Goal: Task Accomplishment & Management: Manage account settings

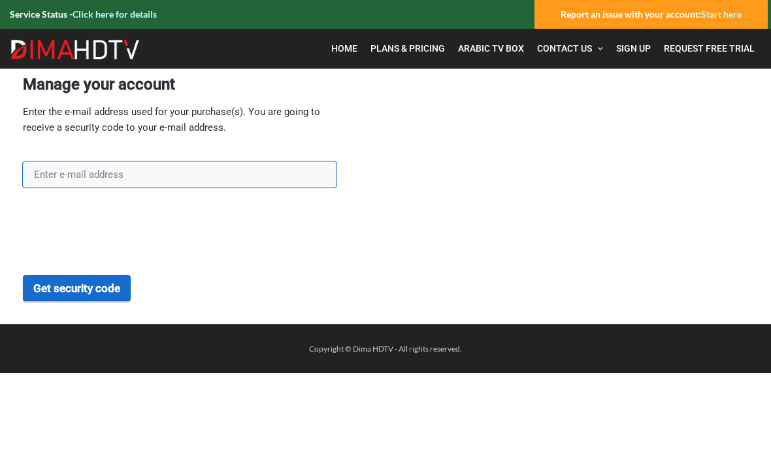
click at [50, 177] on input "text" at bounding box center [180, 174] width 314 height 26
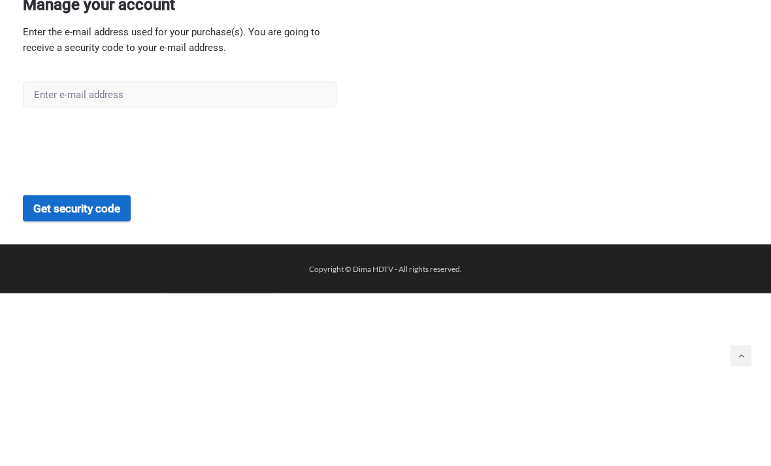
click at [572, 111] on div "Manage your account Enter the e-mail address used for your purchase(s). You are…" at bounding box center [385, 188] width 725 height 226
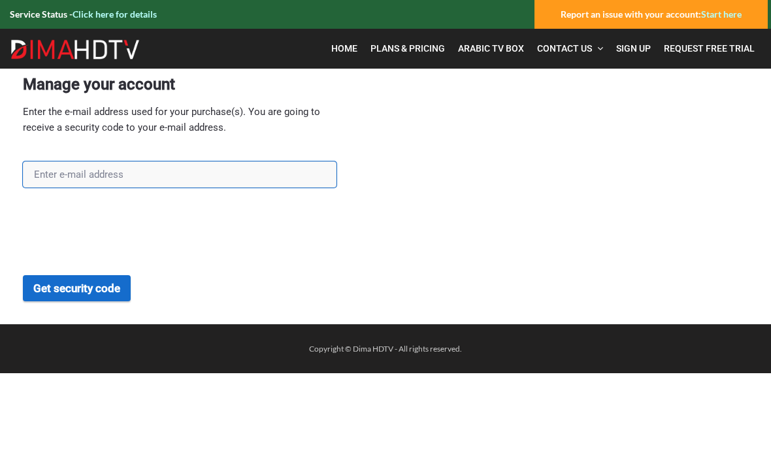
click at [49, 178] on input "text" at bounding box center [180, 174] width 314 height 26
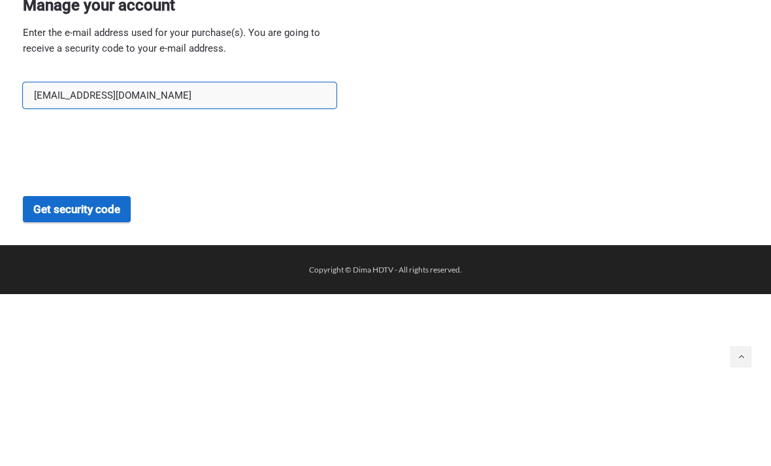
type input "bkatiny@yahoo.com"
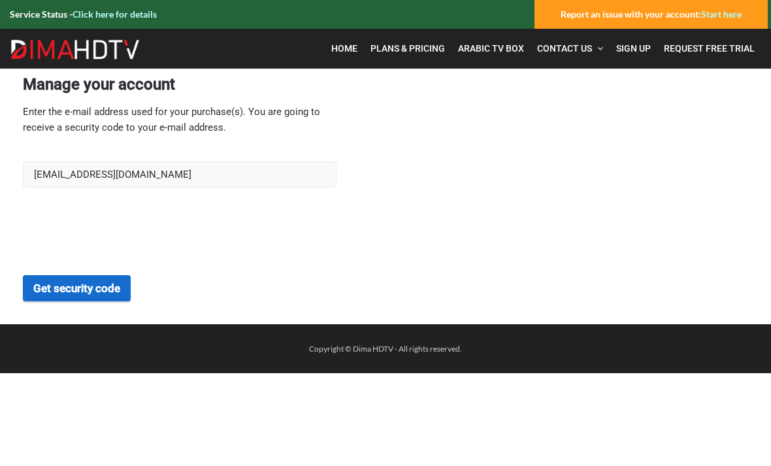
click at [76, 283] on button "Get security code" at bounding box center [77, 288] width 108 height 26
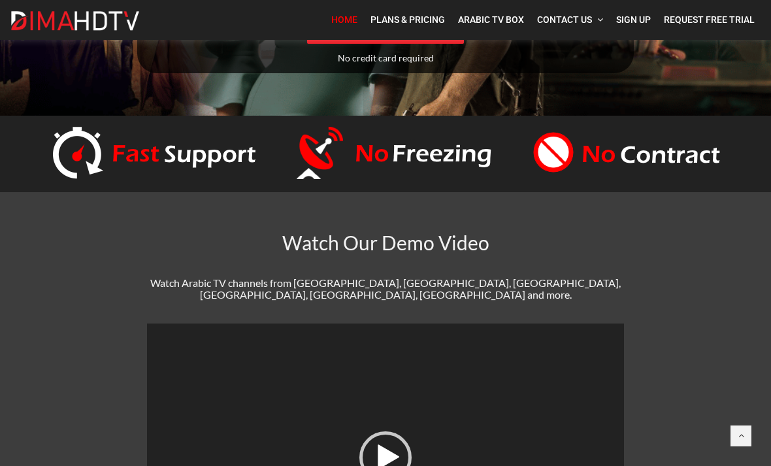
scroll to position [334, 0]
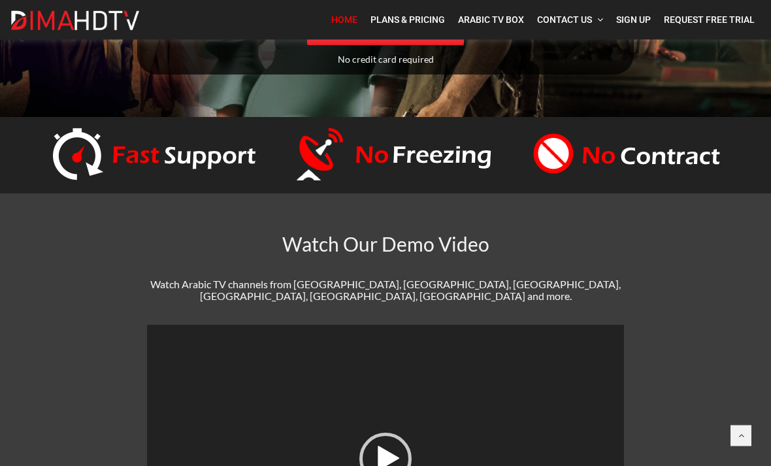
click at [493, 16] on span "Arabic TV Box" at bounding box center [491, 19] width 66 height 10
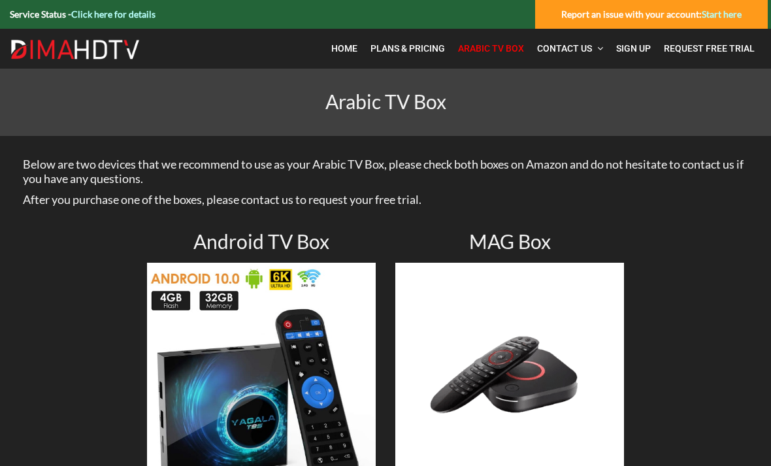
click at [338, 46] on span "Home" at bounding box center [344, 48] width 26 height 10
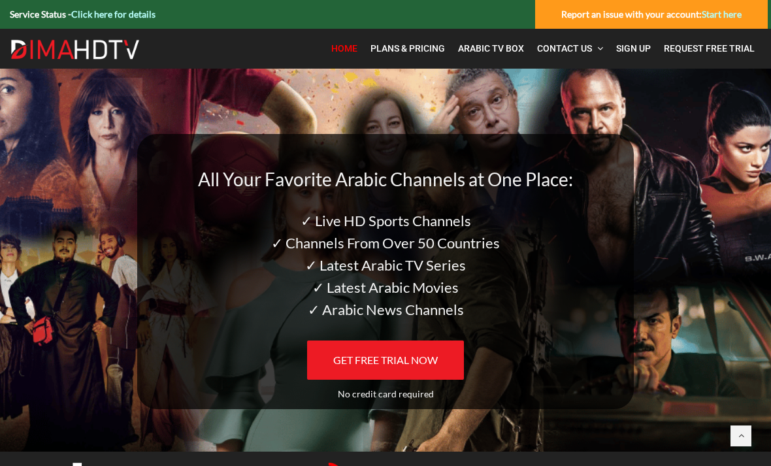
click at [127, 19] on link "Click here for details" at bounding box center [113, 13] width 84 height 11
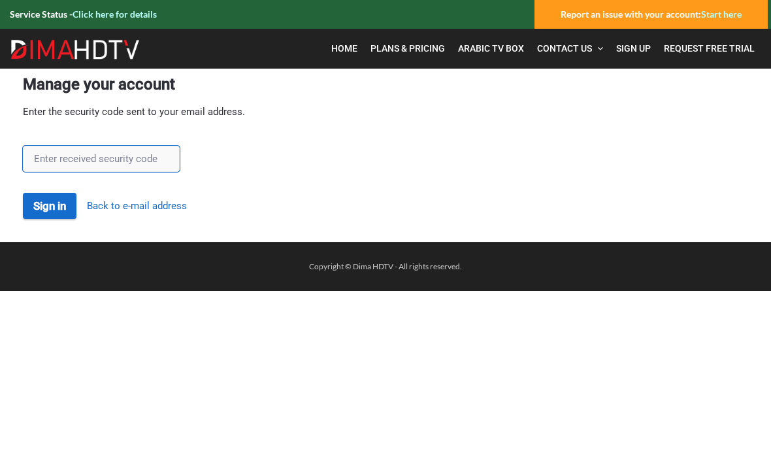
click at [90, 153] on input "text" at bounding box center [101, 159] width 157 height 26
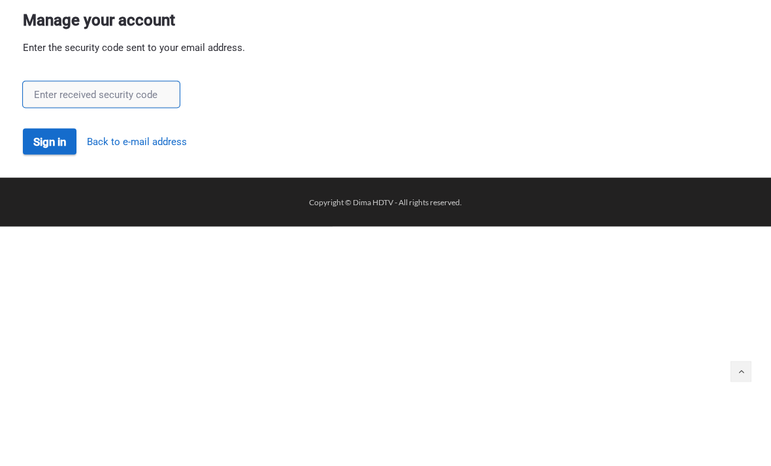
paste input "gMhSBiIQ"
type input "gMhSBiIQ"
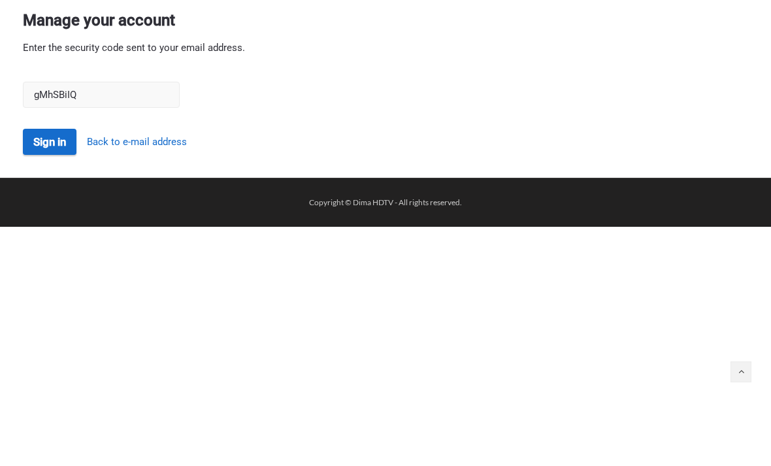
click at [52, 193] on button "Sign in" at bounding box center [50, 206] width 54 height 26
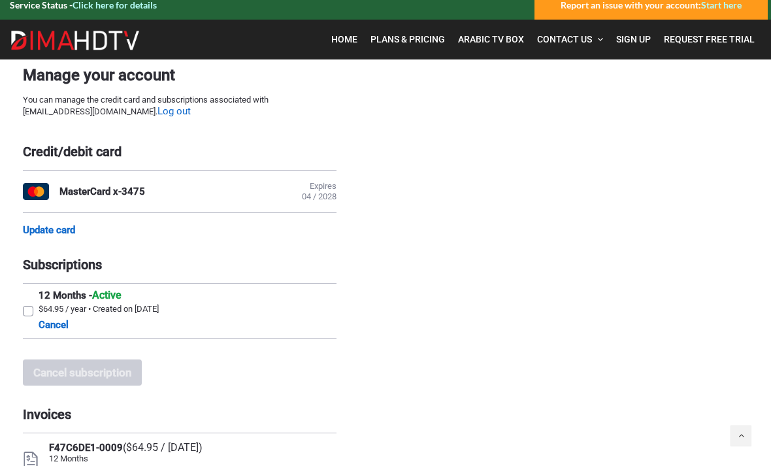
scroll to position [10, 0]
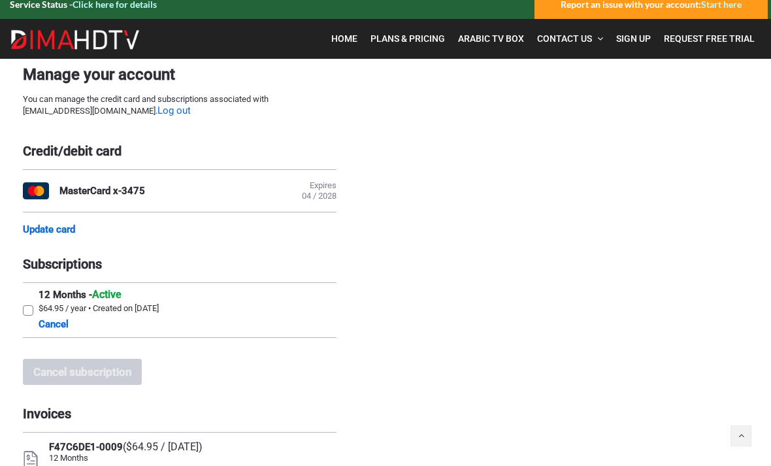
click at [59, 332] on link "Cancel" at bounding box center [54, 324] width 30 height 16
click at [113, 191] on div "MasterCard x-3475" at bounding box center [102, 191] width 86 height 12
click at [68, 188] on div "MasterCard x-3475" at bounding box center [102, 191] width 86 height 12
click at [130, 188] on div "MasterCard x-3475" at bounding box center [102, 191] width 86 height 12
click at [59, 231] on link "Update card" at bounding box center [49, 229] width 52 height 12
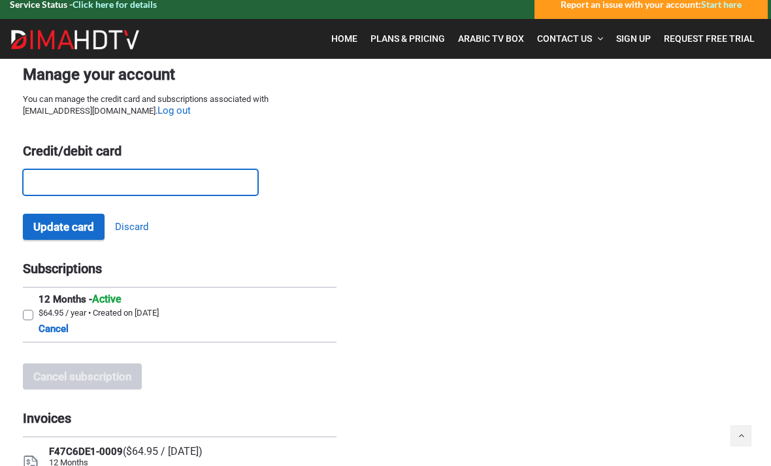
click at [69, 221] on button "Update card" at bounding box center [64, 227] width 82 height 26
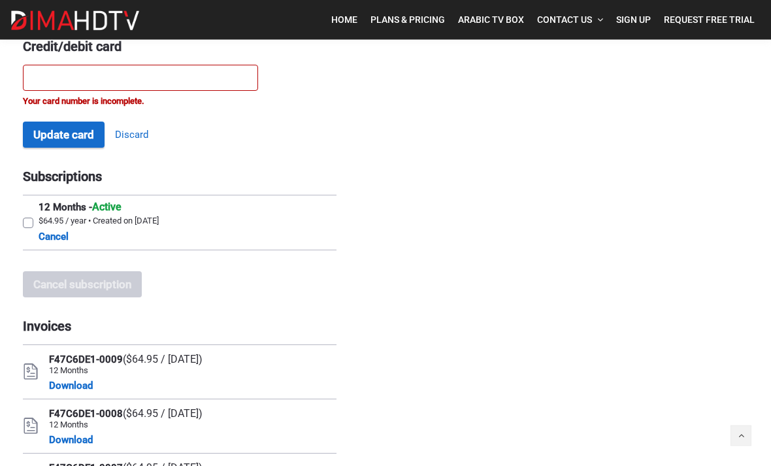
scroll to position [114, 0]
click at [18, 227] on div "Manage your account You can manage the credit card and subscriptions associated…" at bounding box center [385, 416] width 745 height 924
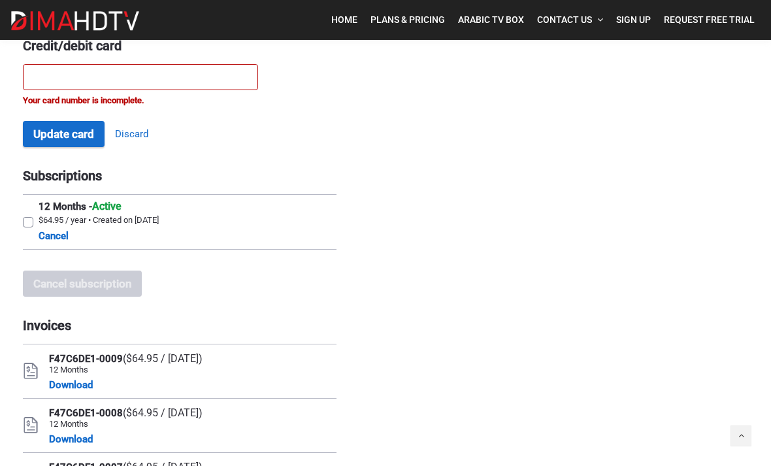
click at [23, 221] on label "12 Months - Active $64.95 / year • Created on [DATE] Cancel" at bounding box center [180, 222] width 314 height 54
click at [23, 203] on input "12 Months - Active $64.95 / year • Created on [DATE] Cancel" at bounding box center [27, 199] width 8 height 8
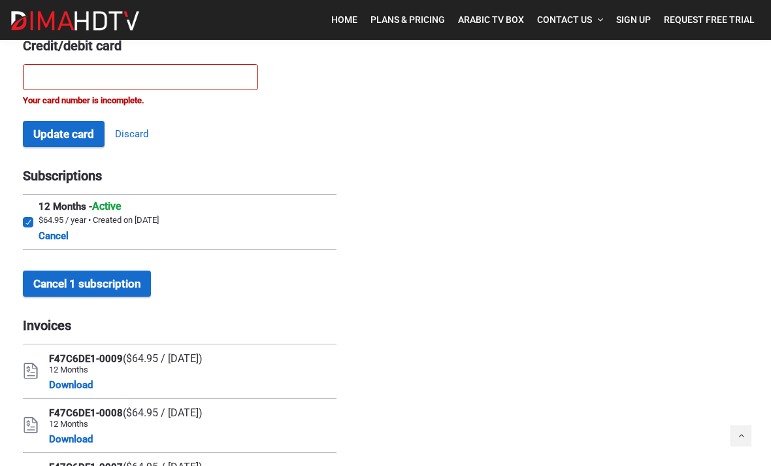
click at [20, 228] on div "Manage your account You can manage the credit card and subscriptions associated…" at bounding box center [385, 416] width 745 height 924
click at [23, 221] on label "12 Months - Active $64.95 / year • Created on [DATE] Cancel" at bounding box center [180, 222] width 314 height 54
click at [23, 203] on input "12 Months - Active $64.95 / year • Created on [DATE] Cancel" at bounding box center [27, 199] width 8 height 8
checkbox input "false"
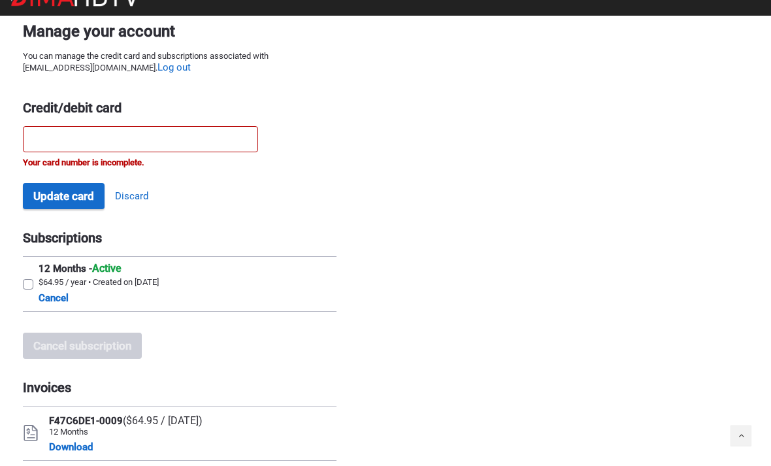
scroll to position [0, 0]
